Goal: Complete application form

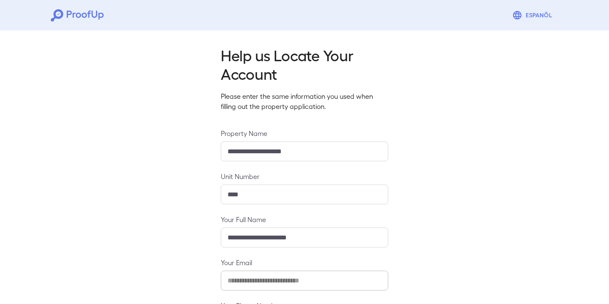
click at [281, 145] on input "**********" at bounding box center [304, 152] width 167 height 20
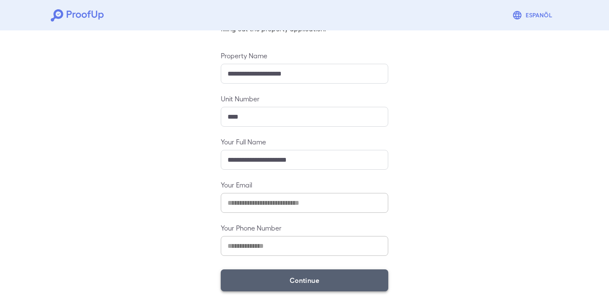
click at [290, 279] on button "Continue" at bounding box center [304, 281] width 167 height 22
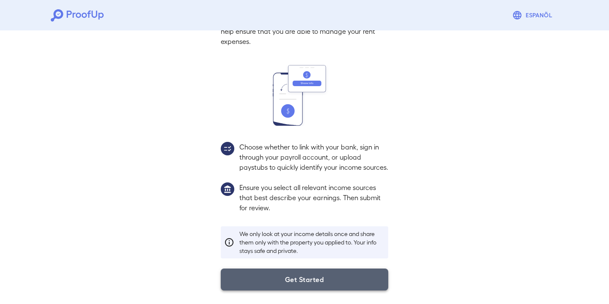
click at [298, 278] on button "Get Started" at bounding box center [304, 280] width 167 height 22
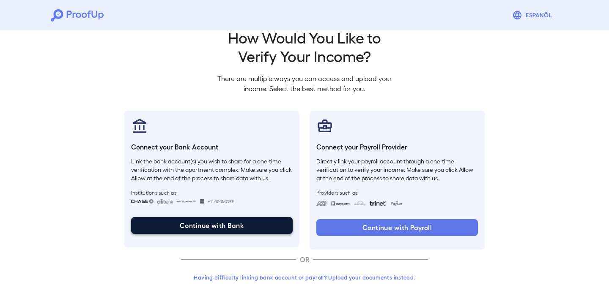
click at [261, 226] on button "Continue with Bank" at bounding box center [211, 225] width 161 height 17
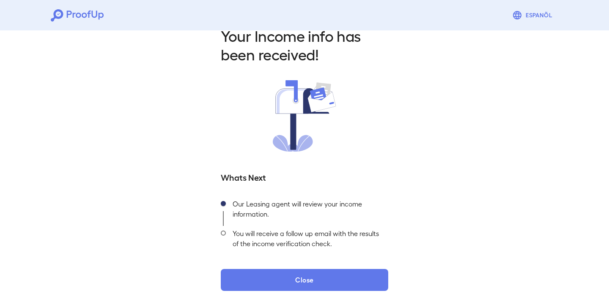
scroll to position [19, 0]
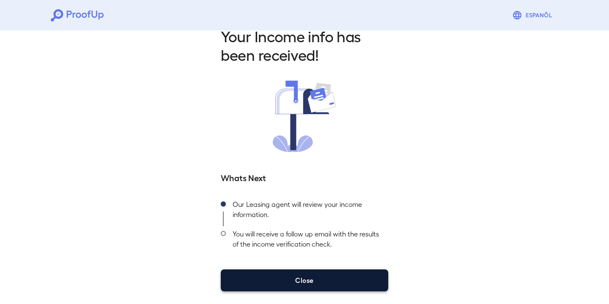
click at [284, 284] on button "Close" at bounding box center [304, 281] width 167 height 22
click at [300, 279] on button "Close" at bounding box center [304, 281] width 167 height 22
click at [304, 289] on button "Close" at bounding box center [304, 281] width 167 height 22
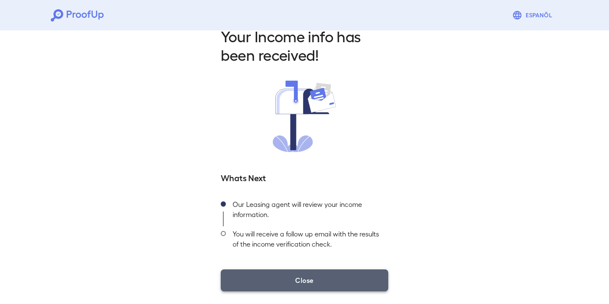
click at [304, 289] on button "Close" at bounding box center [304, 281] width 167 height 22
